Goal: Task Accomplishment & Management: Manage account settings

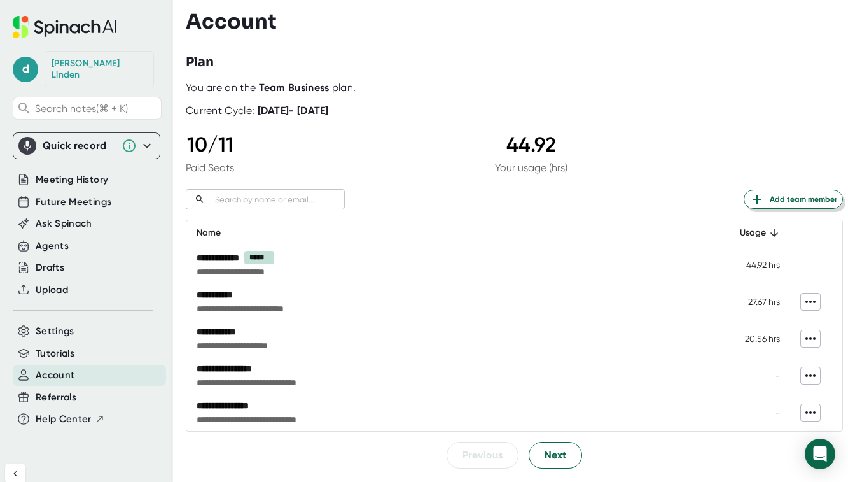
click at [777, 199] on span "Add team member" at bounding box center [794, 199] width 88 height 15
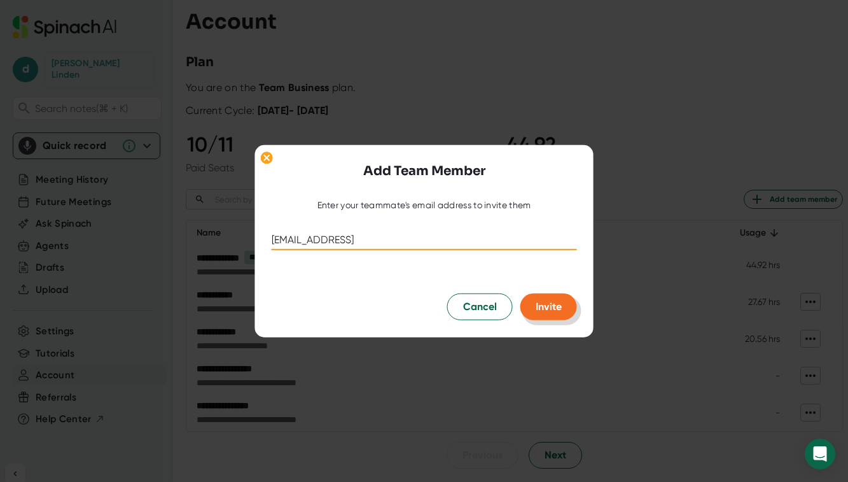
type input "[EMAIL_ADDRESS]"
click at [543, 308] on span "Invite" at bounding box center [549, 306] width 26 height 12
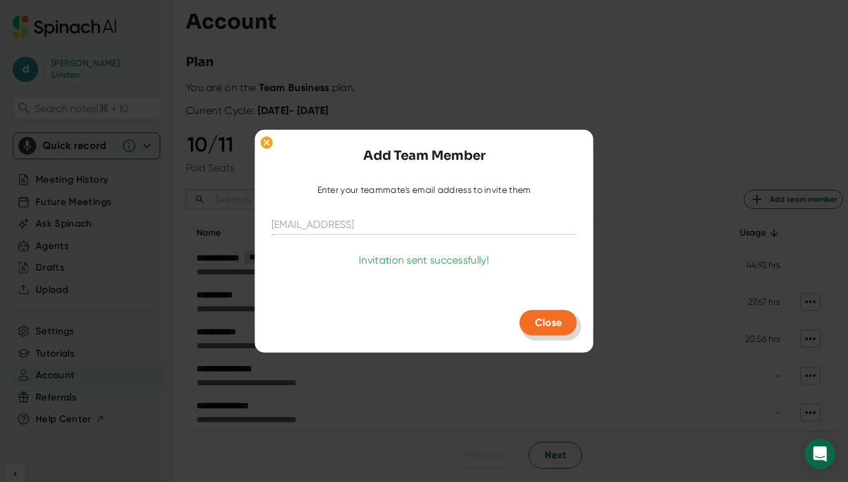
click at [558, 335] on button "Close" at bounding box center [548, 322] width 57 height 25
